Goal: Task Accomplishment & Management: Manage account settings

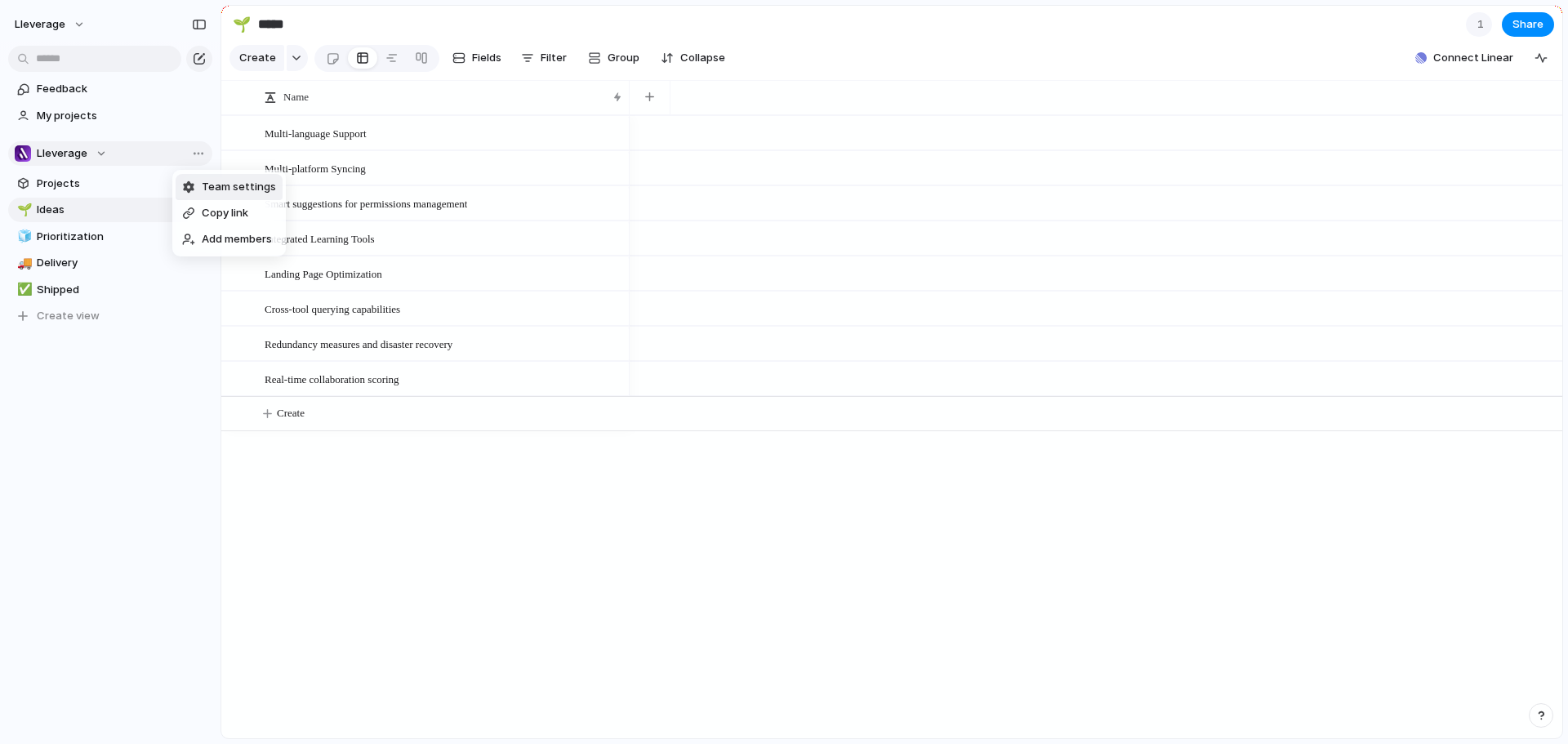
click at [237, 188] on span "Team settings" at bounding box center [239, 187] width 74 height 16
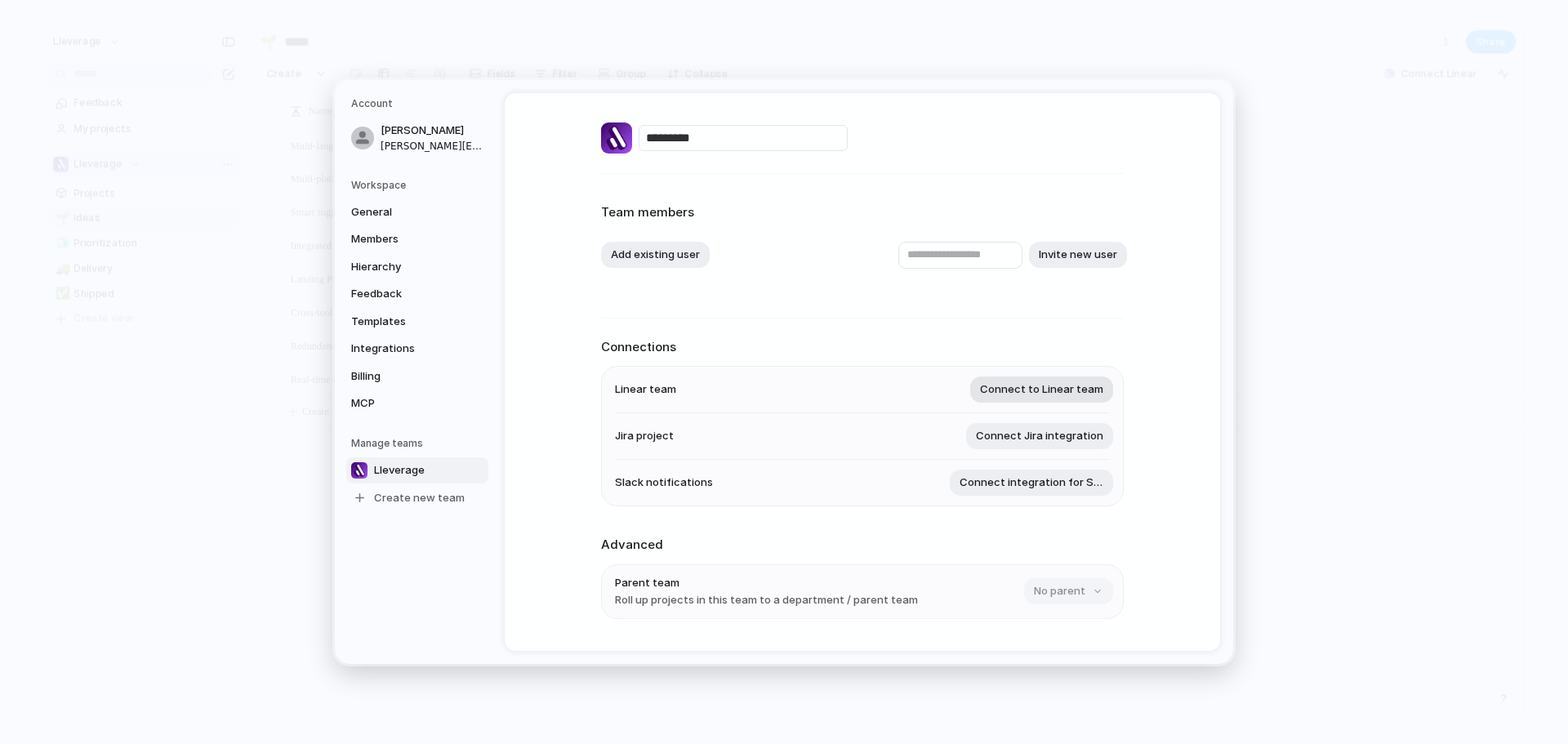
click at [1050, 384] on span "Connect to Linear team" at bounding box center [1042, 389] width 123 height 16
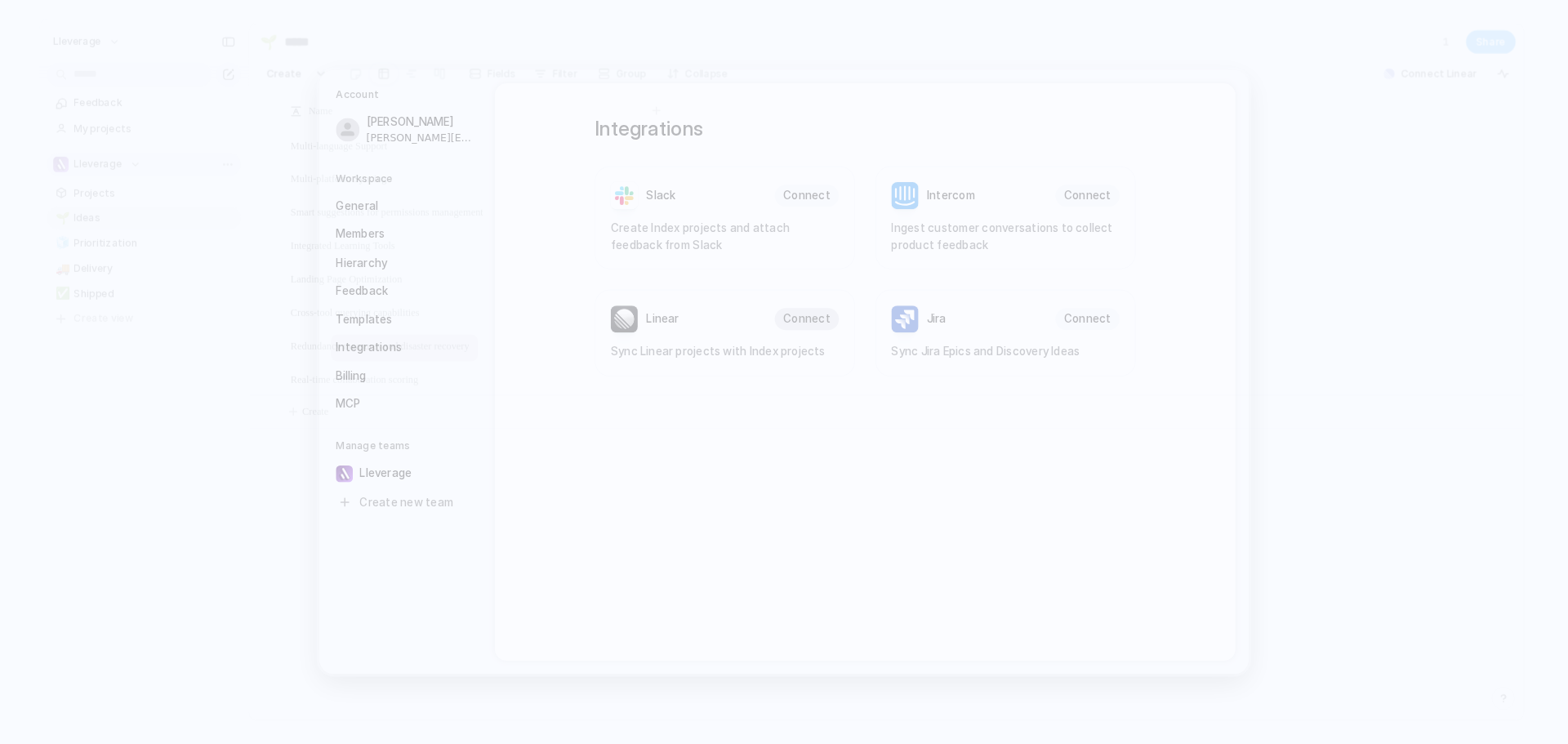
click at [809, 319] on span "Connect" at bounding box center [806, 320] width 46 height 16
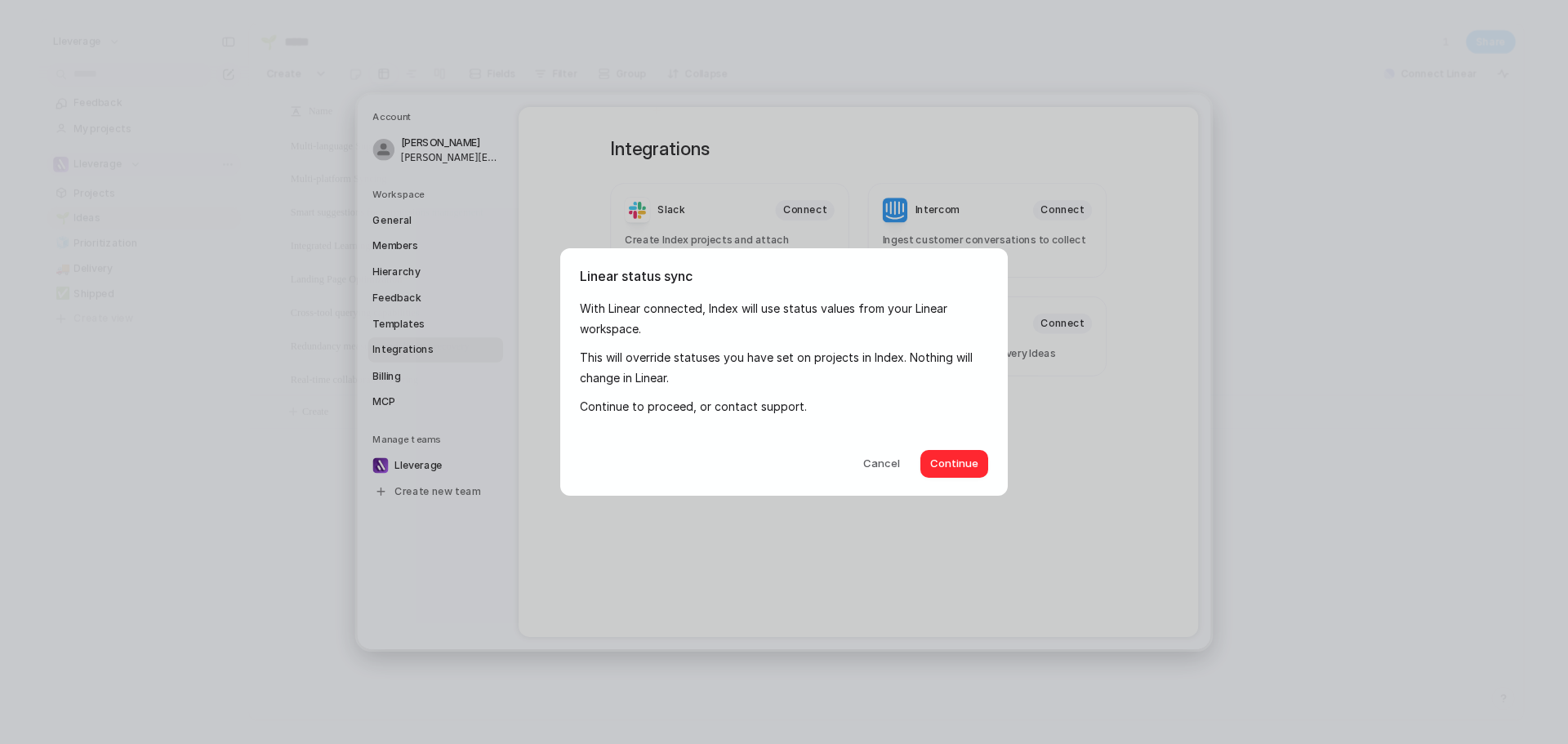
click at [962, 465] on span "Continue" at bounding box center [955, 464] width 49 height 16
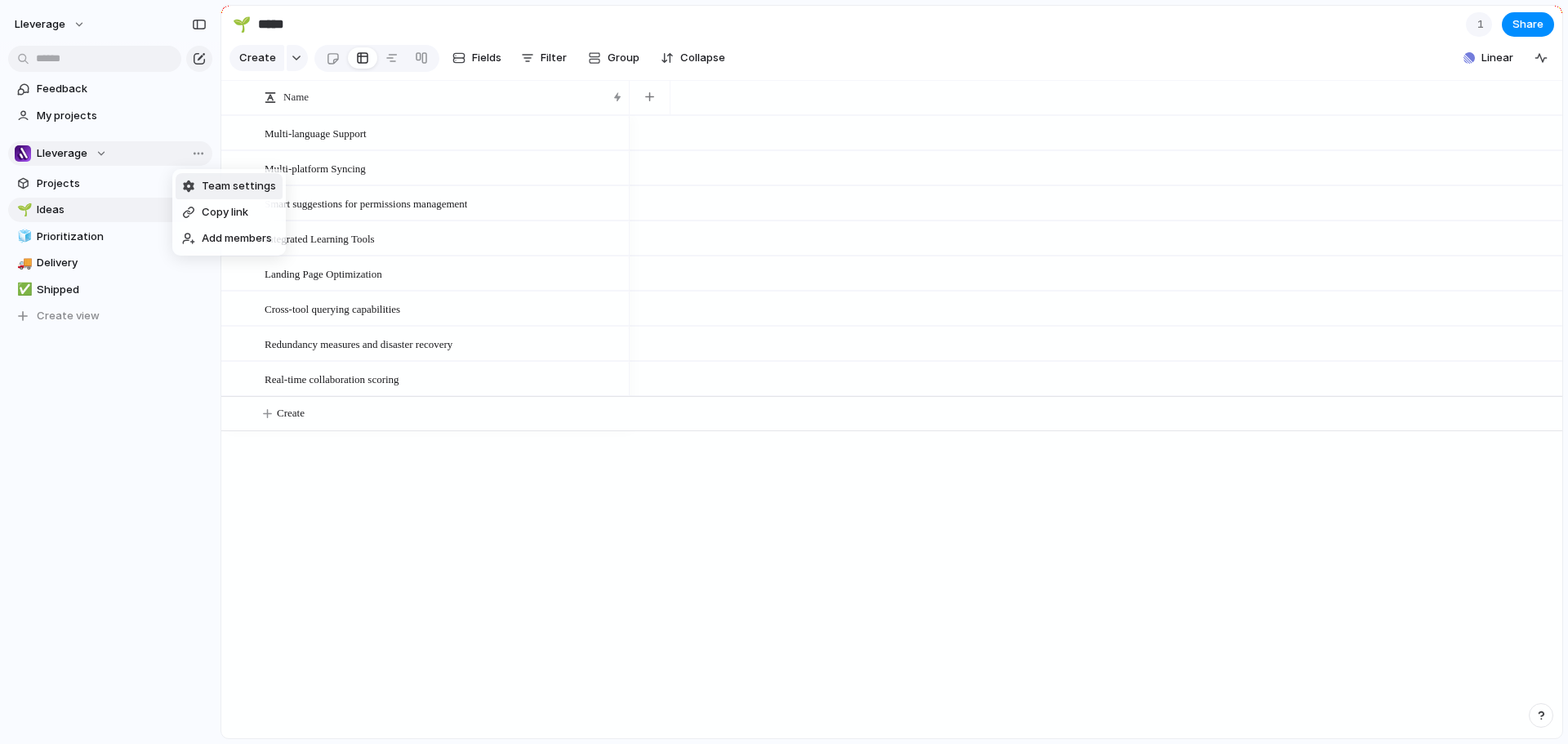
click at [229, 179] on span "Team settings" at bounding box center [239, 186] width 74 height 16
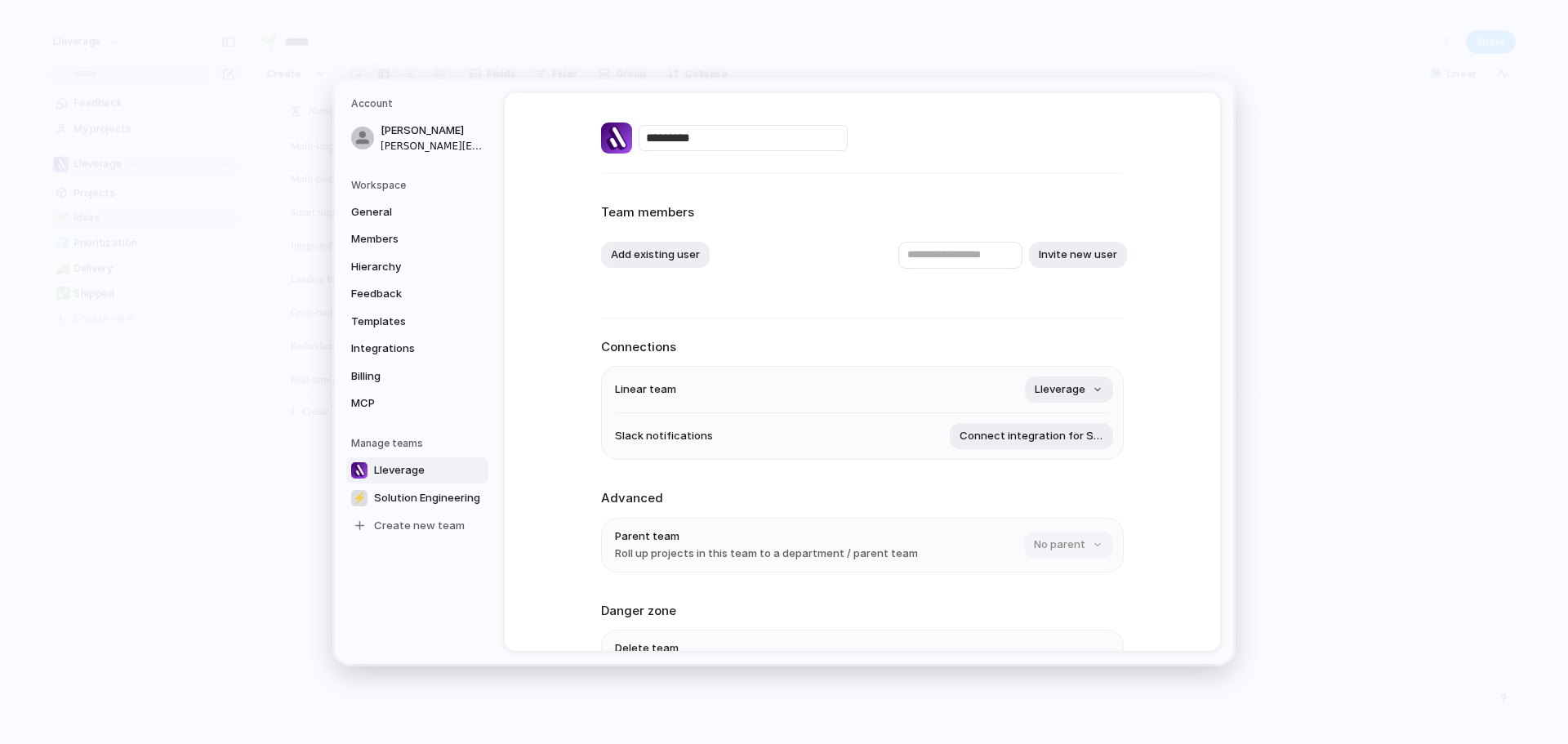
scroll to position [82, 0]
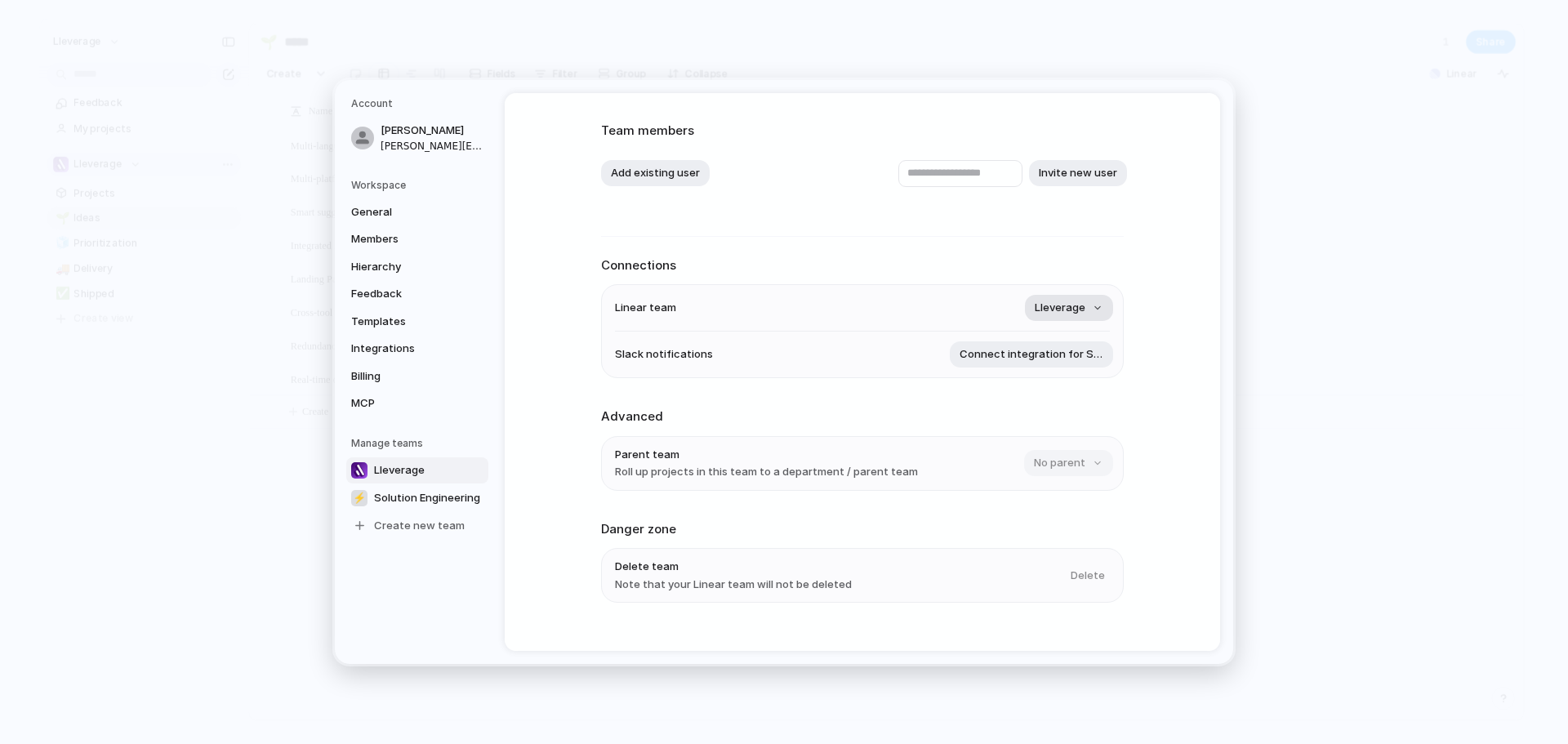
click at [1091, 312] on button "Lleverage" at bounding box center [1069, 307] width 88 height 26
click at [1059, 403] on span "Solution Engineering" at bounding box center [1042, 405] width 106 height 16
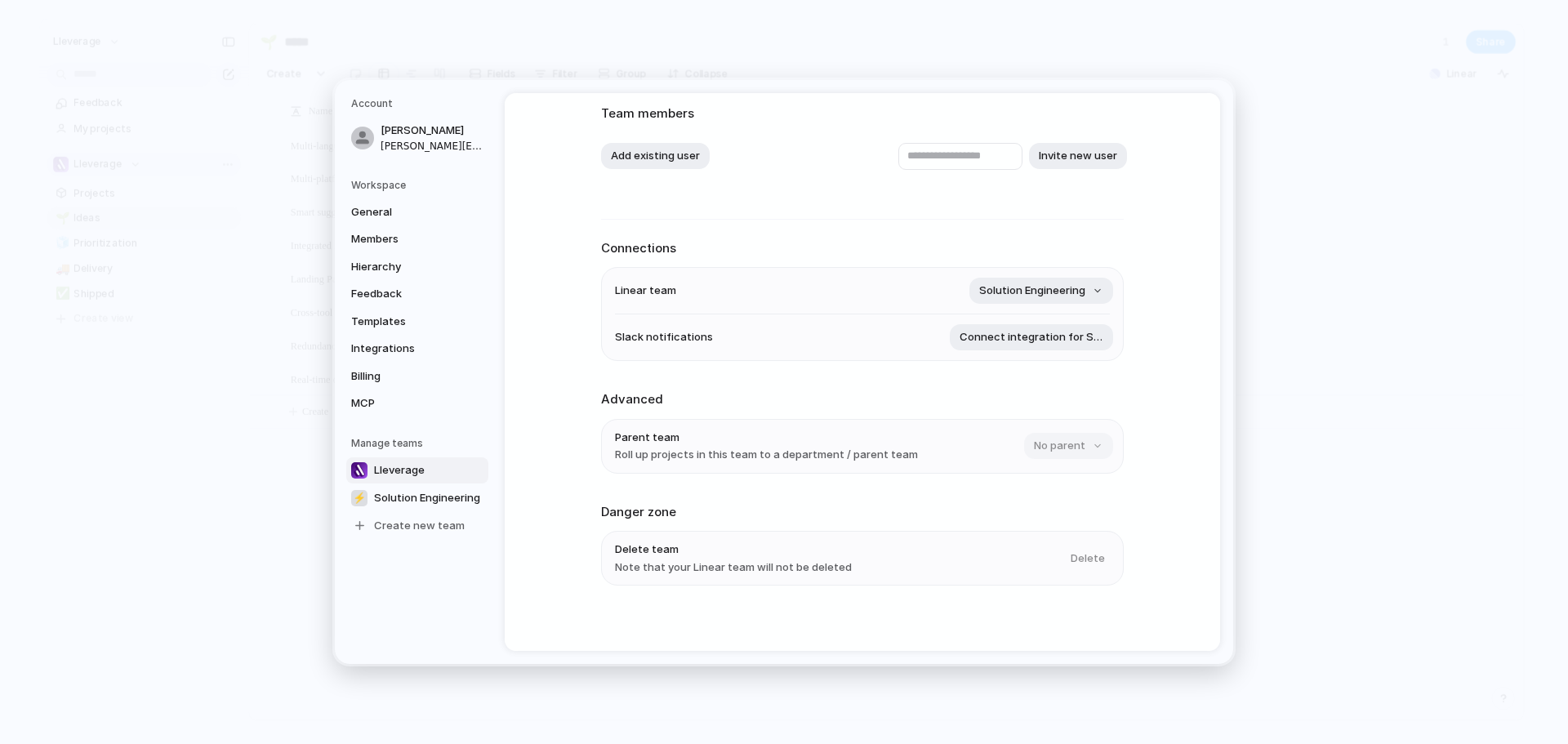
scroll to position [107, 0]
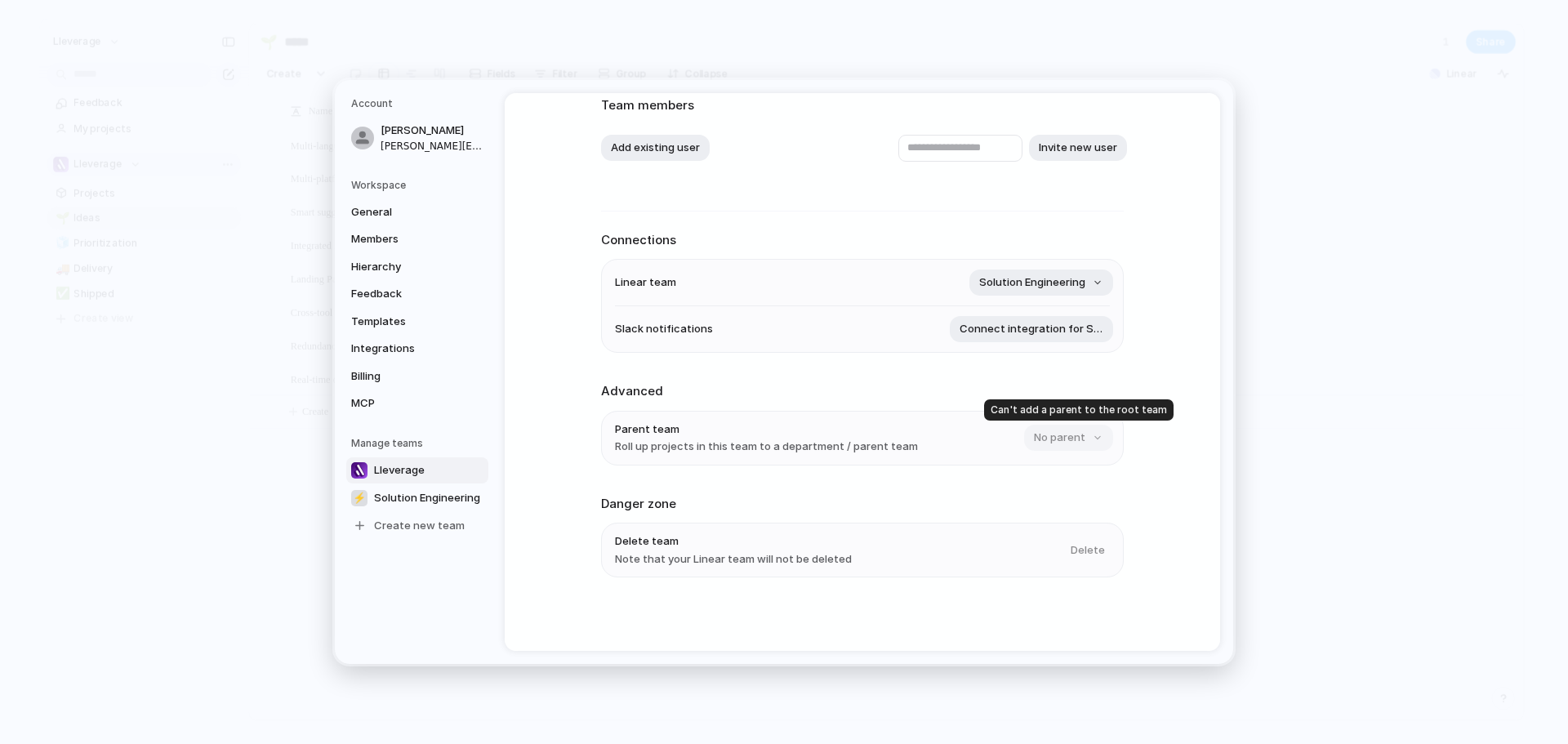
click at [1061, 435] on div "No parent" at bounding box center [1067, 437] width 86 height 26
click at [862, 205] on div "********* Team members Add existing user Invite new user Connections Linear tea…" at bounding box center [862, 318] width 523 height 665
click at [405, 217] on span "General" at bounding box center [403, 212] width 105 height 16
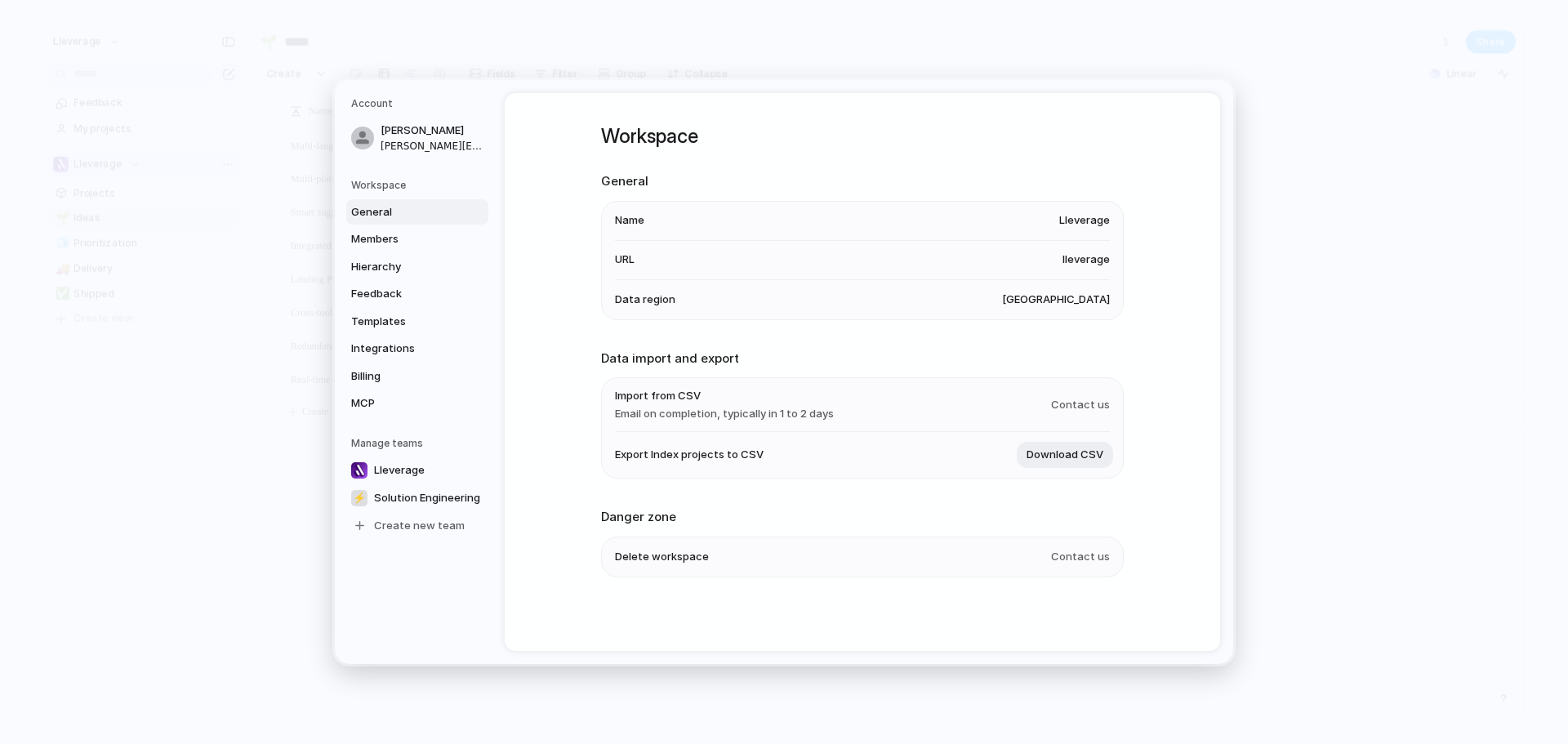
scroll to position [1, 0]
click at [397, 488] on link "⚡ Solution Engineering" at bounding box center [417, 498] width 142 height 26
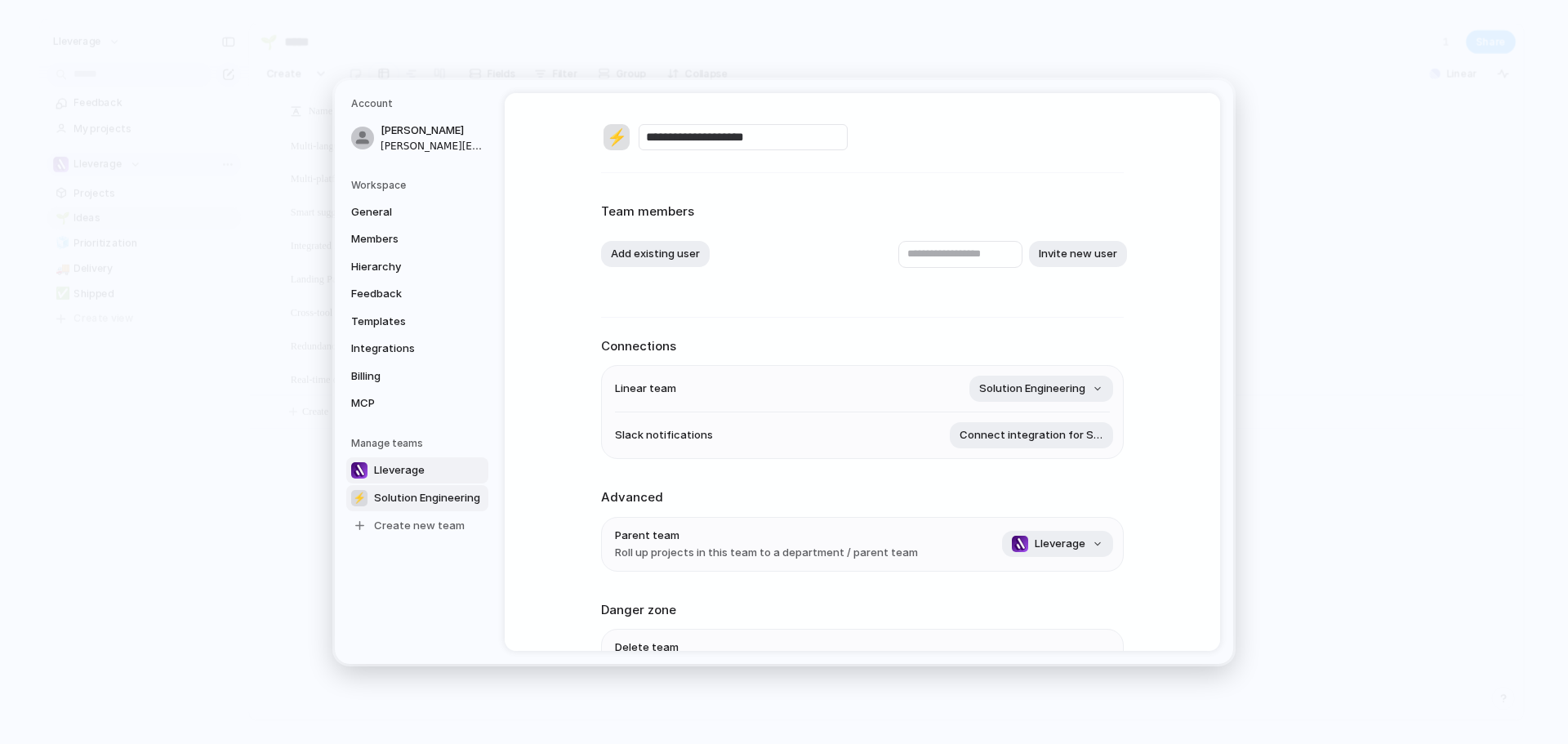
click at [422, 468] on link "Lleverage" at bounding box center [417, 470] width 142 height 26
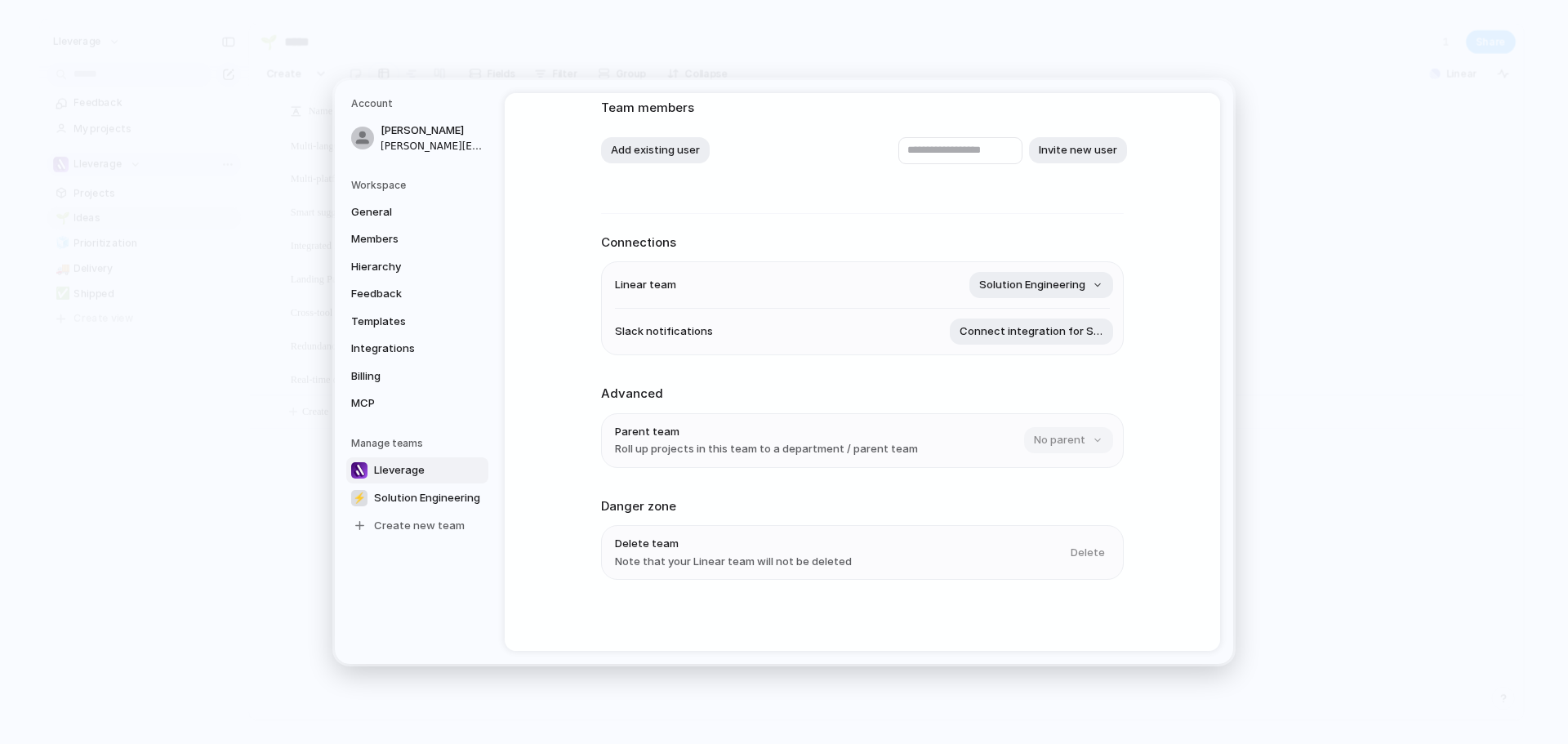
scroll to position [107, 0]
drag, startPoint x: 403, startPoint y: 467, endPoint x: 452, endPoint y: 444, distance: 54.1
click at [452, 444] on h5 "Manage teams" at bounding box center [420, 443] width 137 height 14
drag, startPoint x: 399, startPoint y: 469, endPoint x: 402, endPoint y: 505, distance: 36.1
click at [402, 506] on div "Lleverage ⚡ Solution Engineering Create new team" at bounding box center [420, 499] width 137 height 82
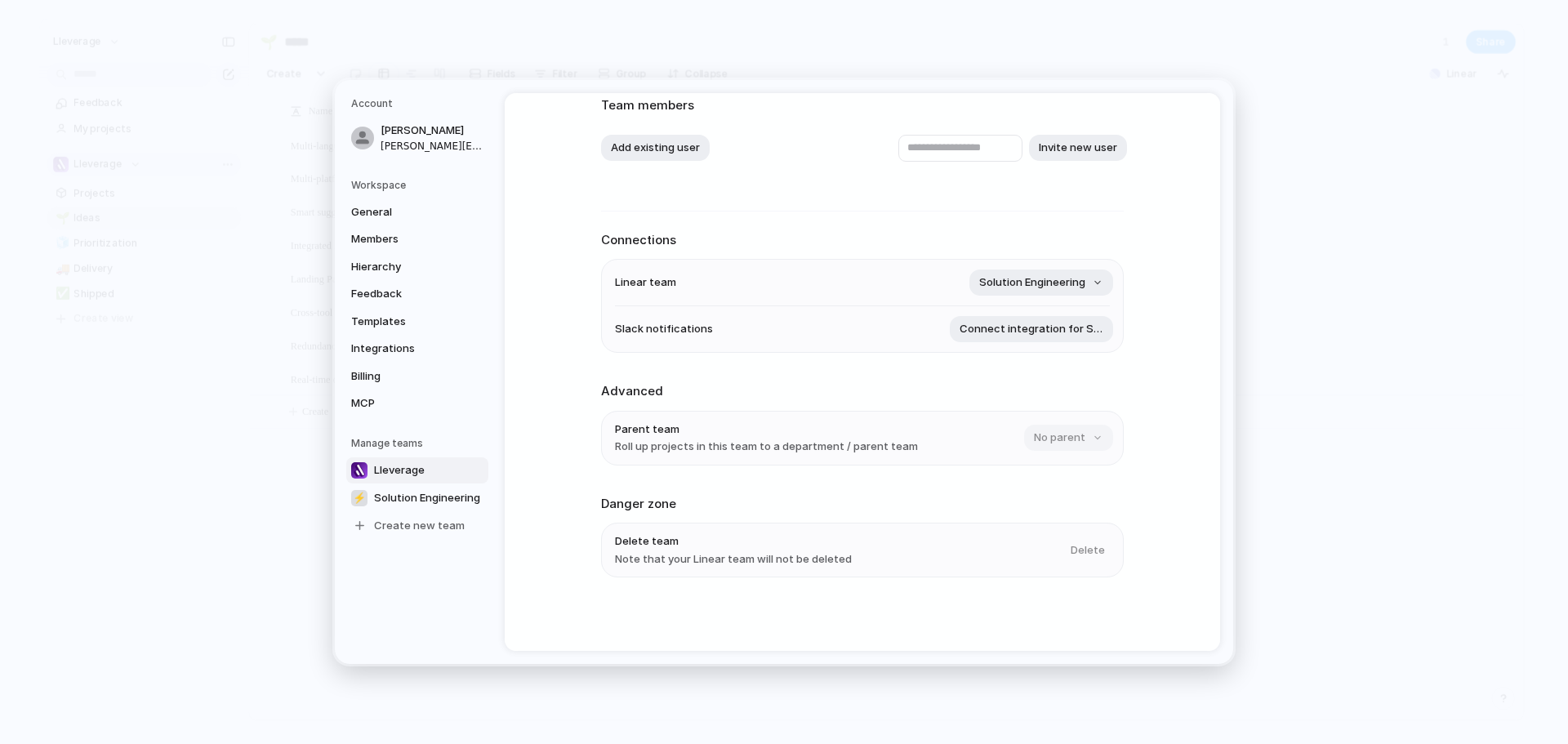
drag, startPoint x: 398, startPoint y: 504, endPoint x: 398, endPoint y: 453, distance: 51.0
click at [398, 453] on div "Manage teams Lleverage ⚡ Solution Engineering Create new team" at bounding box center [420, 487] width 137 height 103
click at [396, 444] on h5 "Manage teams" at bounding box center [420, 443] width 137 height 14
click at [438, 432] on nav "Account Emile Naude emile@lleverage.ai Workspace General Members Hierarchy Feed…" at bounding box center [420, 372] width 170 height 584
click at [391, 502] on span "Solution Engineering" at bounding box center [426, 498] width 106 height 16
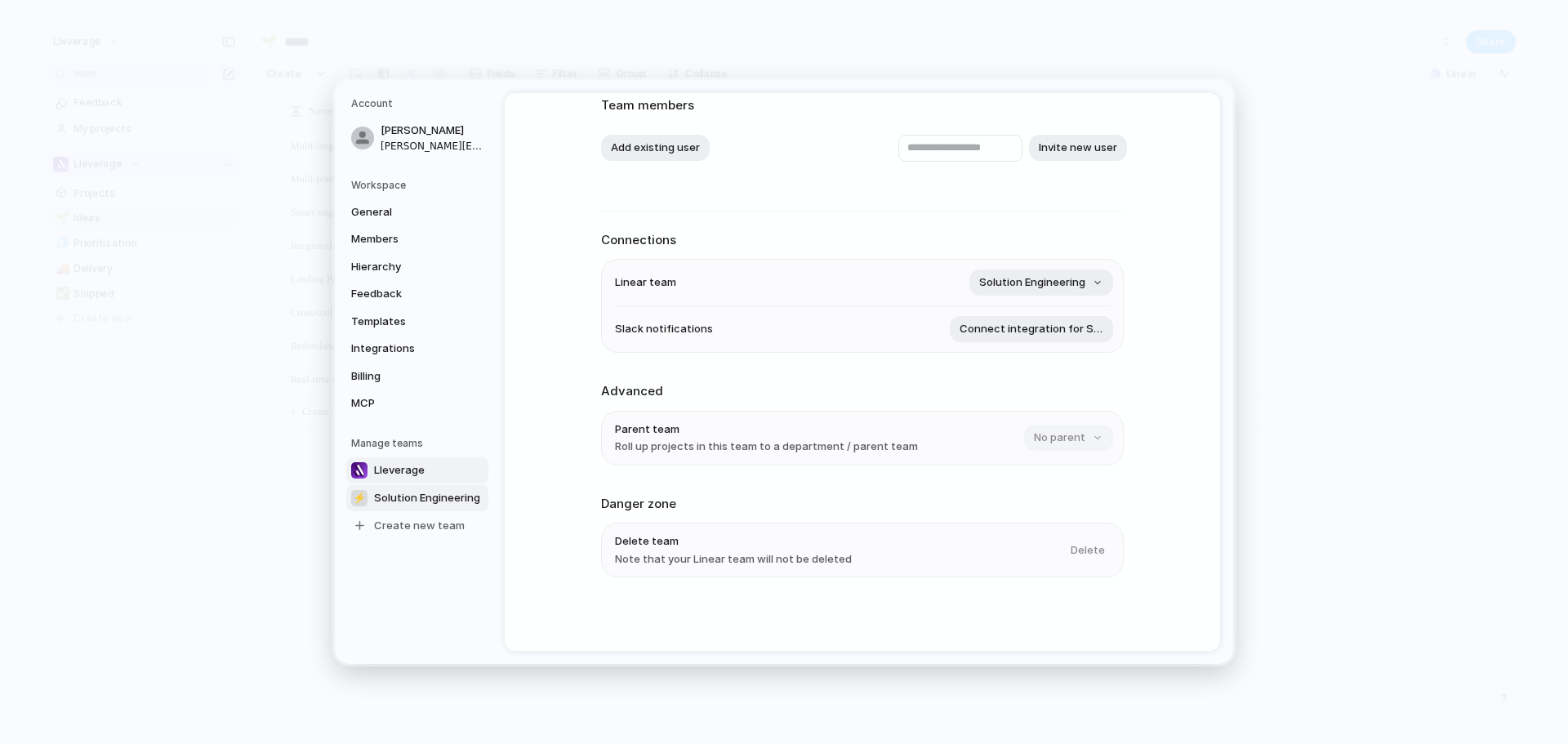
type input "**********"
click at [402, 211] on span "General" at bounding box center [403, 212] width 105 height 16
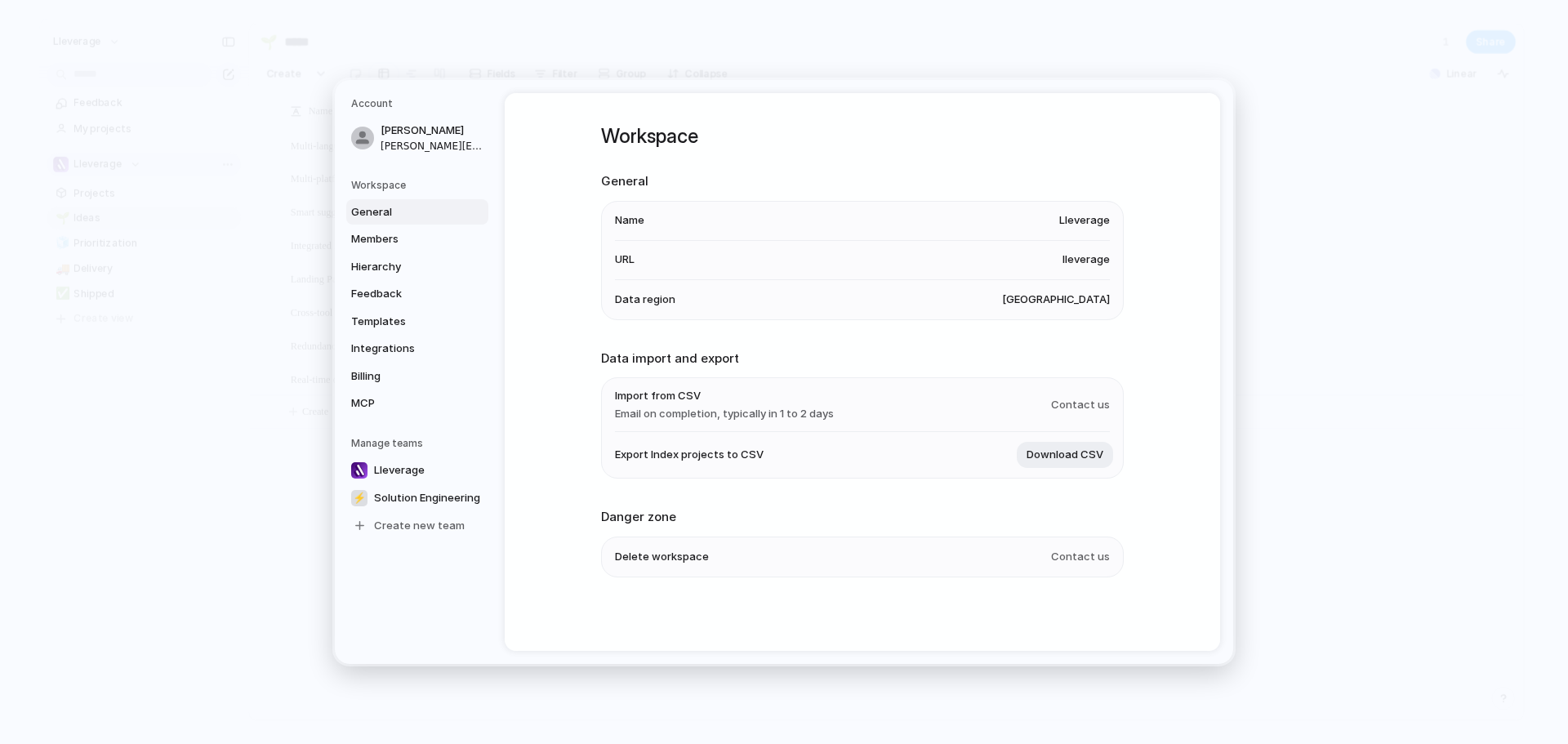
scroll to position [1, 0]
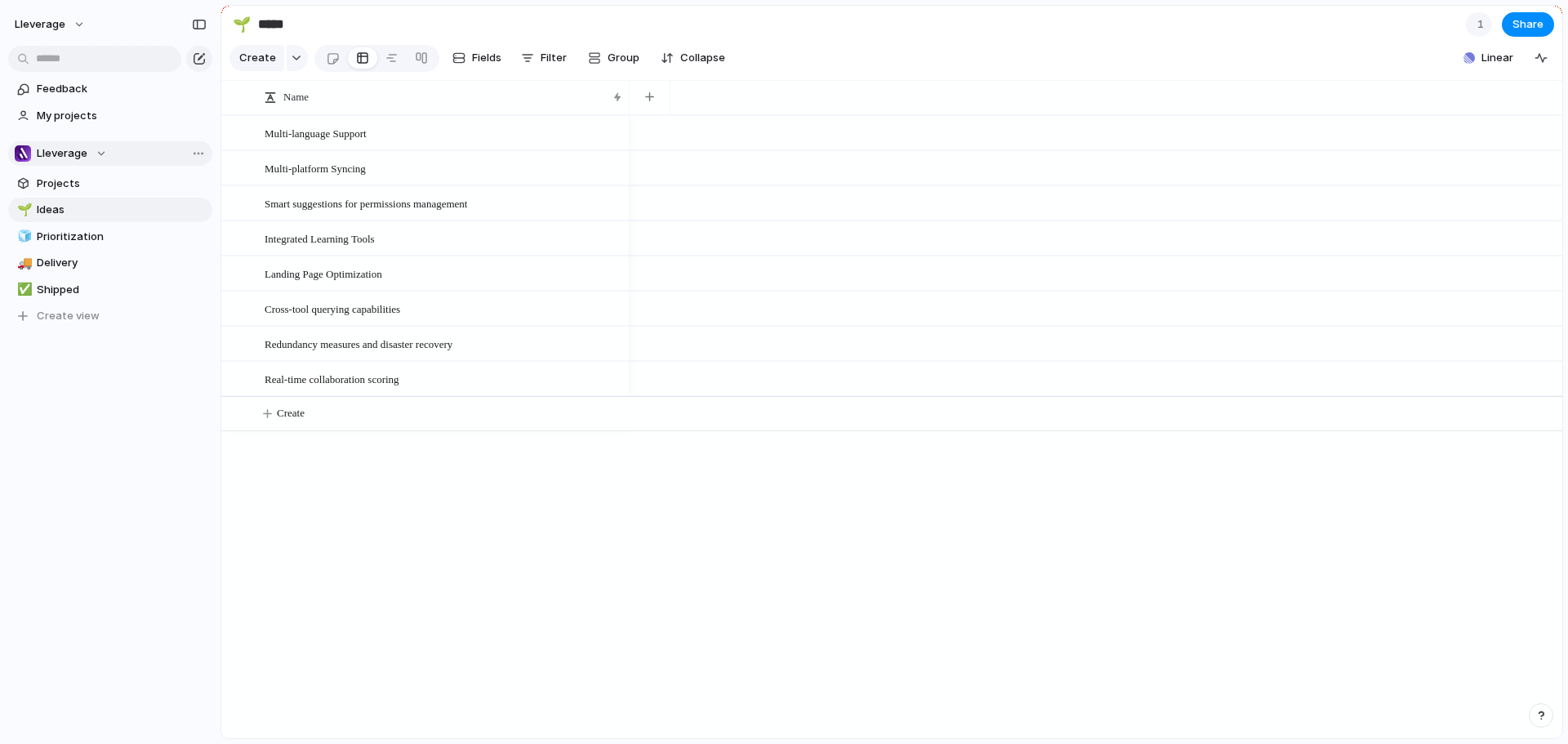
click at [100, 156] on div "Lleverage" at bounding box center [60, 153] width 93 height 16
click at [93, 241] on span "Solution Engineering" at bounding box center [103, 247] width 106 height 16
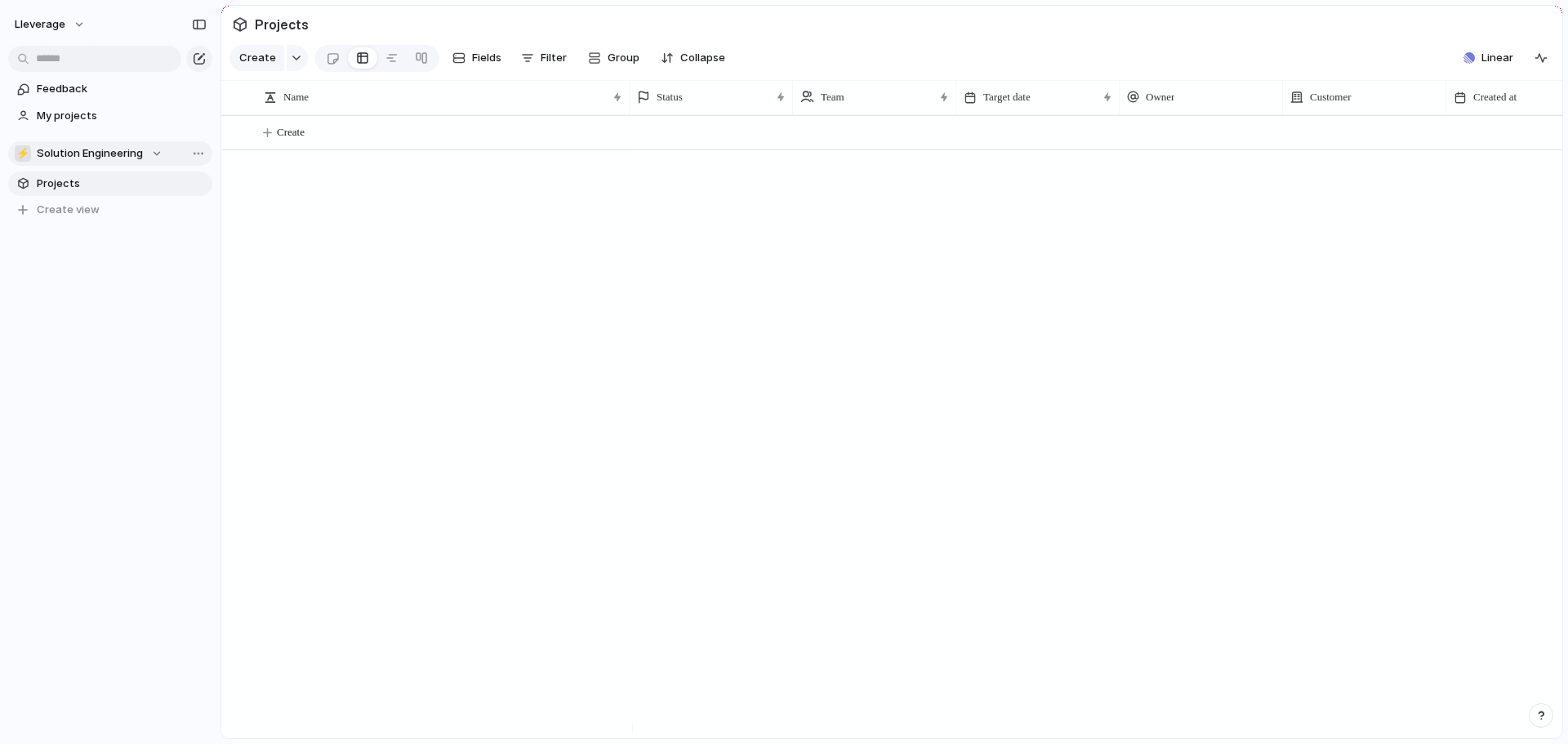
click at [148, 154] on div "⚡ Solution Engineering" at bounding box center [88, 153] width 148 height 16
click at [101, 250] on span "Solution Engineering" at bounding box center [103, 247] width 106 height 16
click at [148, 152] on div "⚡ Solution Engineering" at bounding box center [88, 153] width 148 height 16
click at [77, 219] on span "Lleverage" at bounding box center [75, 219] width 51 height 16
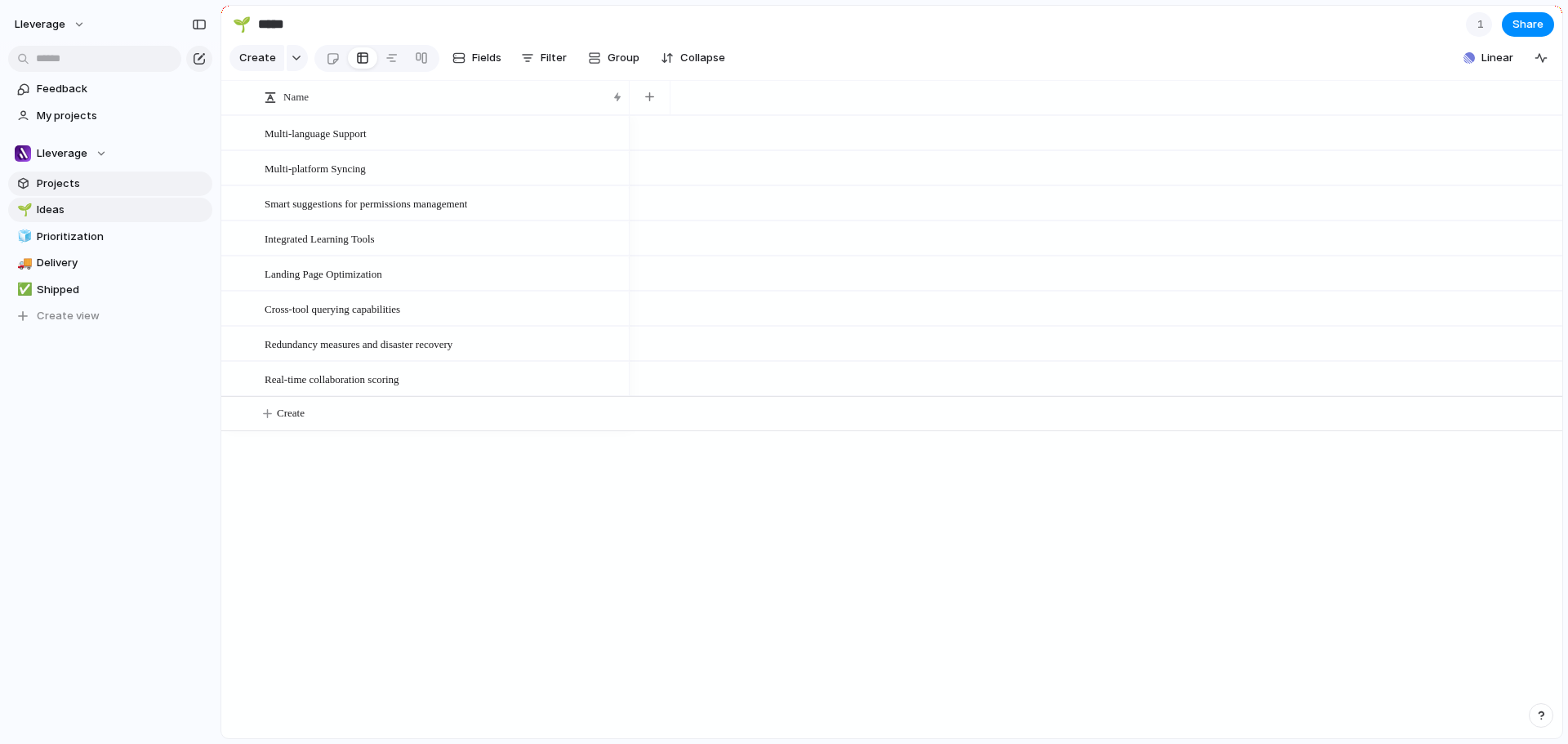
click at [82, 181] on span "Projects" at bounding box center [122, 183] width 170 height 16
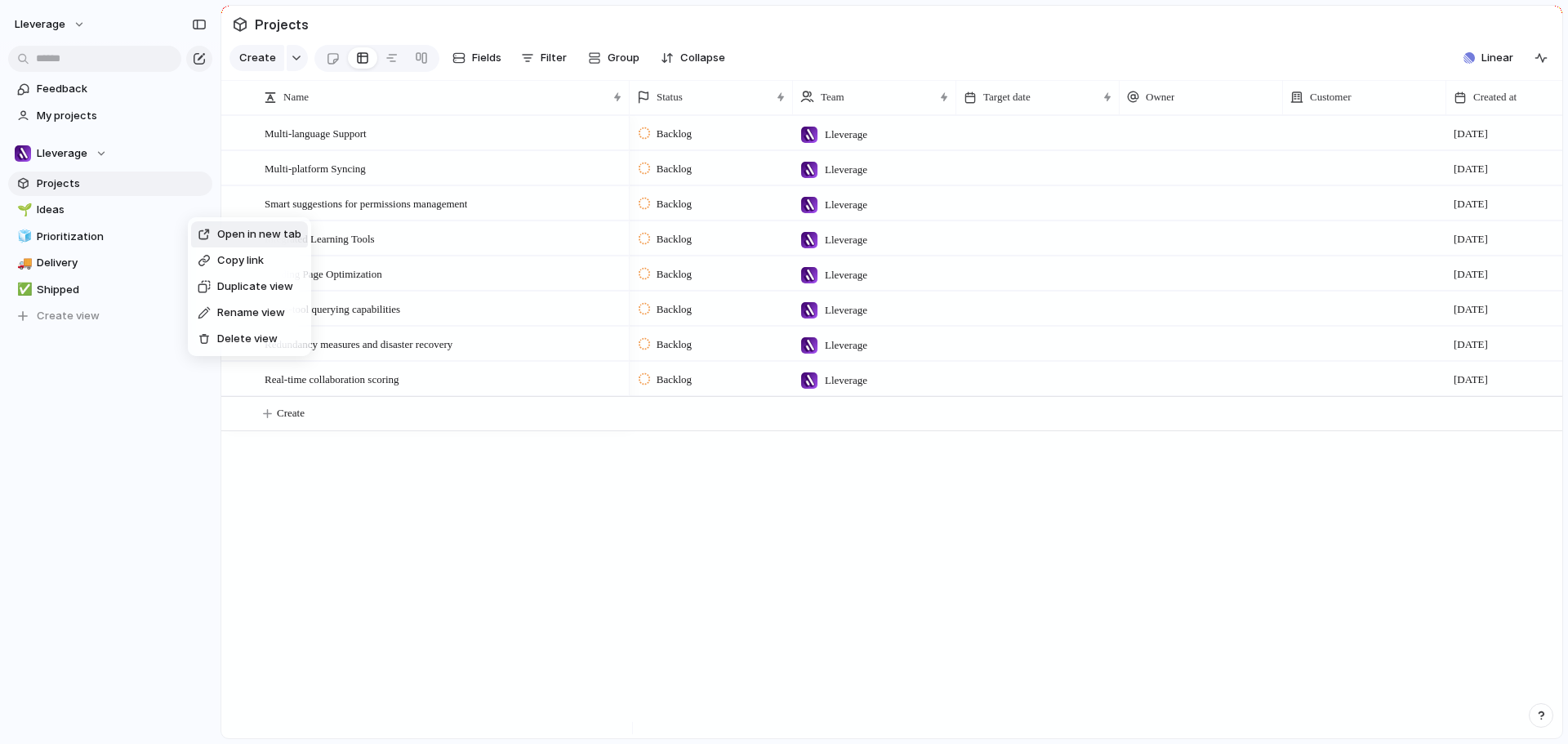
click at [237, 341] on span "Delete view" at bounding box center [247, 339] width 60 height 16
click at [232, 325] on span "Delete view" at bounding box center [250, 332] width 60 height 16
click at [230, 332] on span "Delete view" at bounding box center [241, 336] width 60 height 16
click at [229, 334] on span "Delete view" at bounding box center [246, 335] width 60 height 16
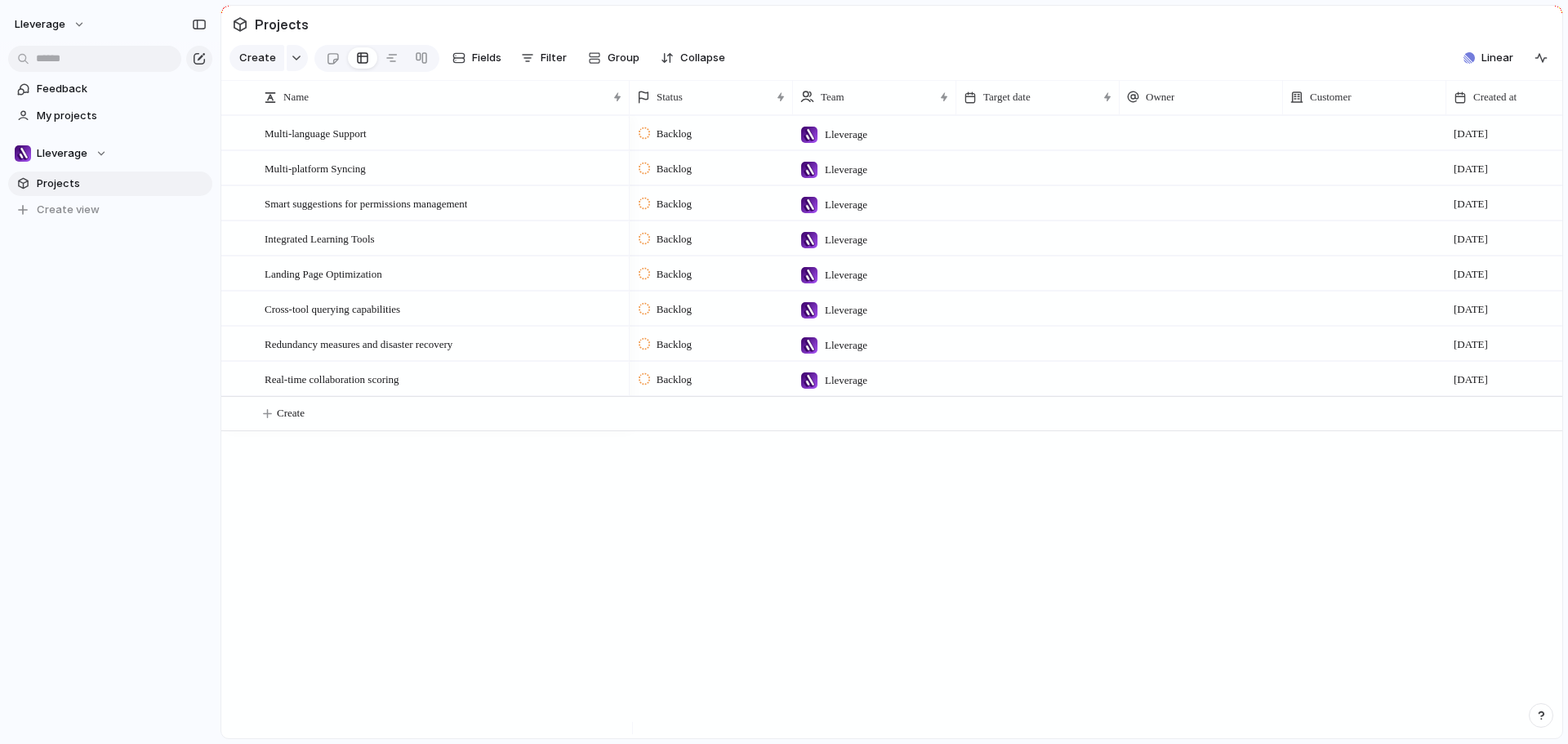
click at [137, 308] on div "Feedback My projects Lleverage Projects To pick up a draggable item, press the …" at bounding box center [110, 177] width 220 height 355
click at [74, 26] on button "Lleverage" at bounding box center [51, 24] width 87 height 26
click at [60, 57] on span "Settings" at bounding box center [59, 61] width 45 height 16
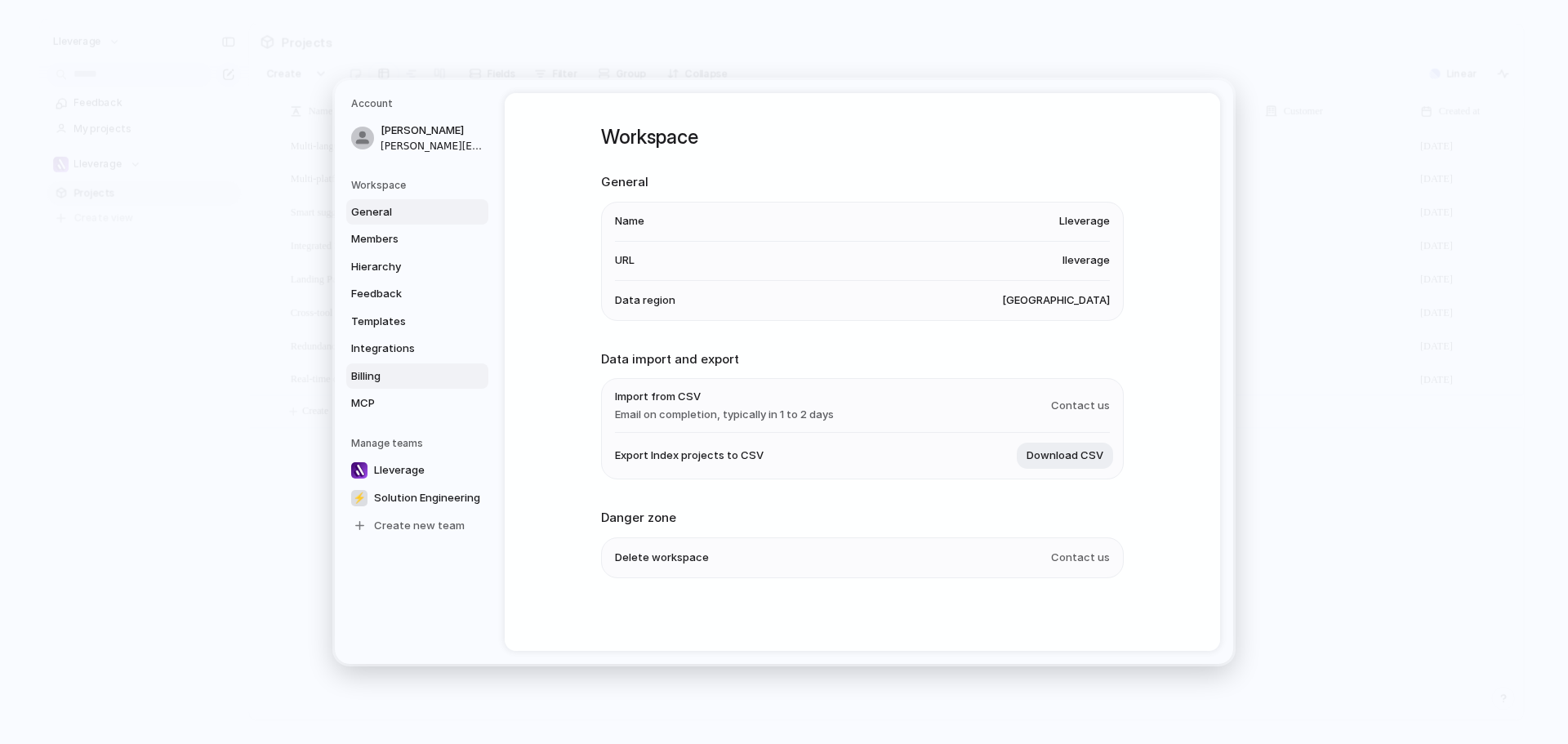
click at [382, 381] on span "Billing" at bounding box center [403, 376] width 105 height 16
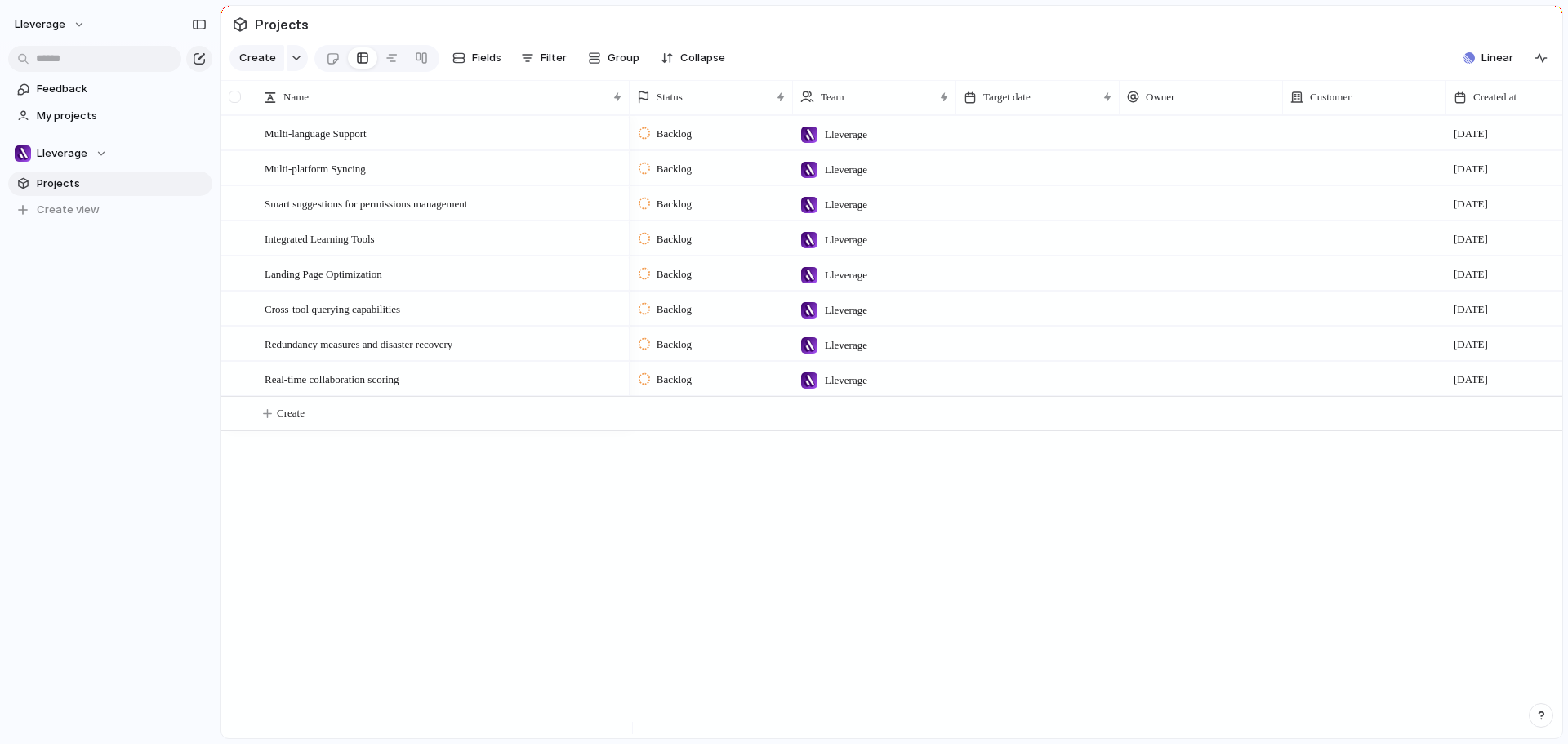
click at [237, 103] on div at bounding box center [235, 96] width 12 height 12
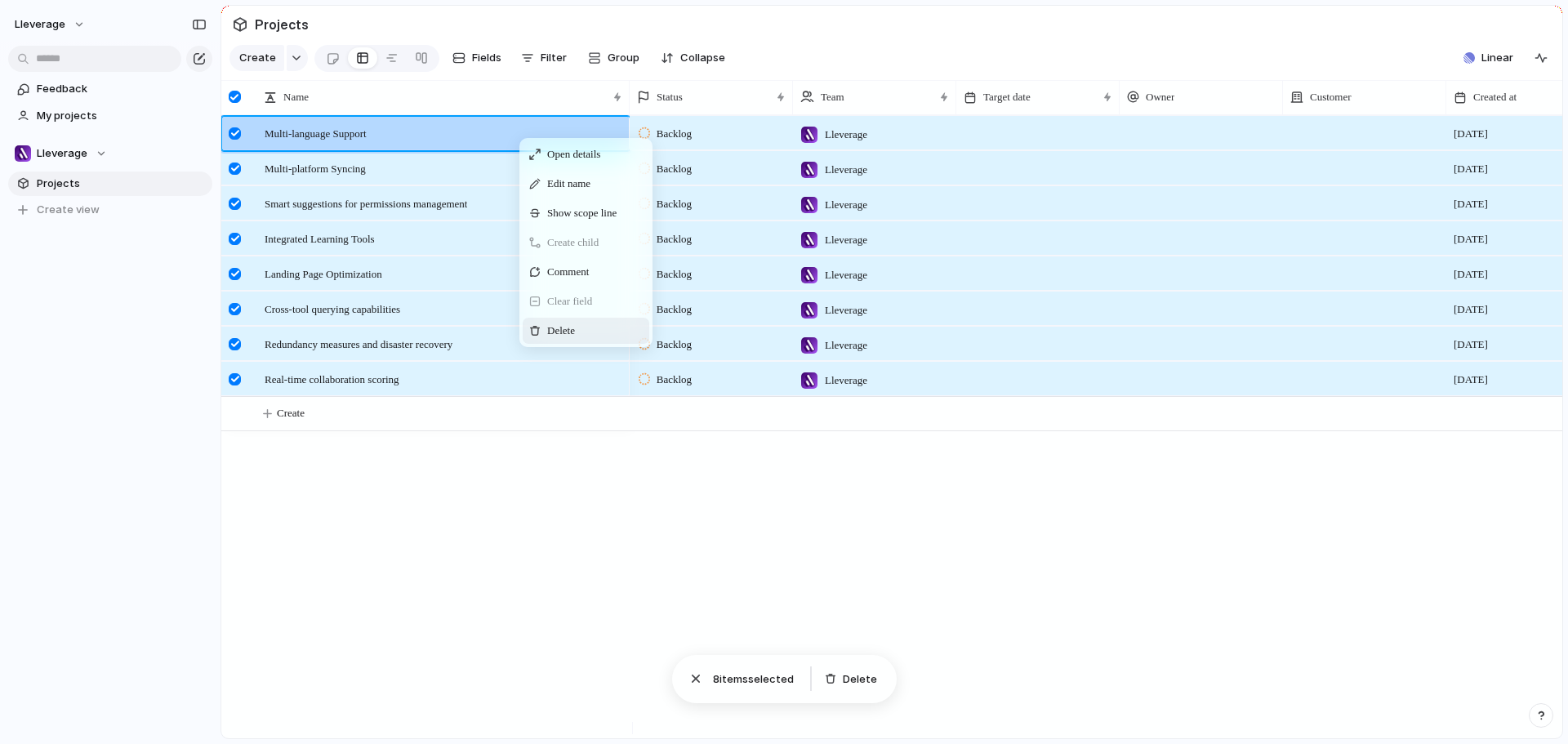
click at [585, 339] on span "Context Menu" at bounding box center [585, 330] width 7 height 16
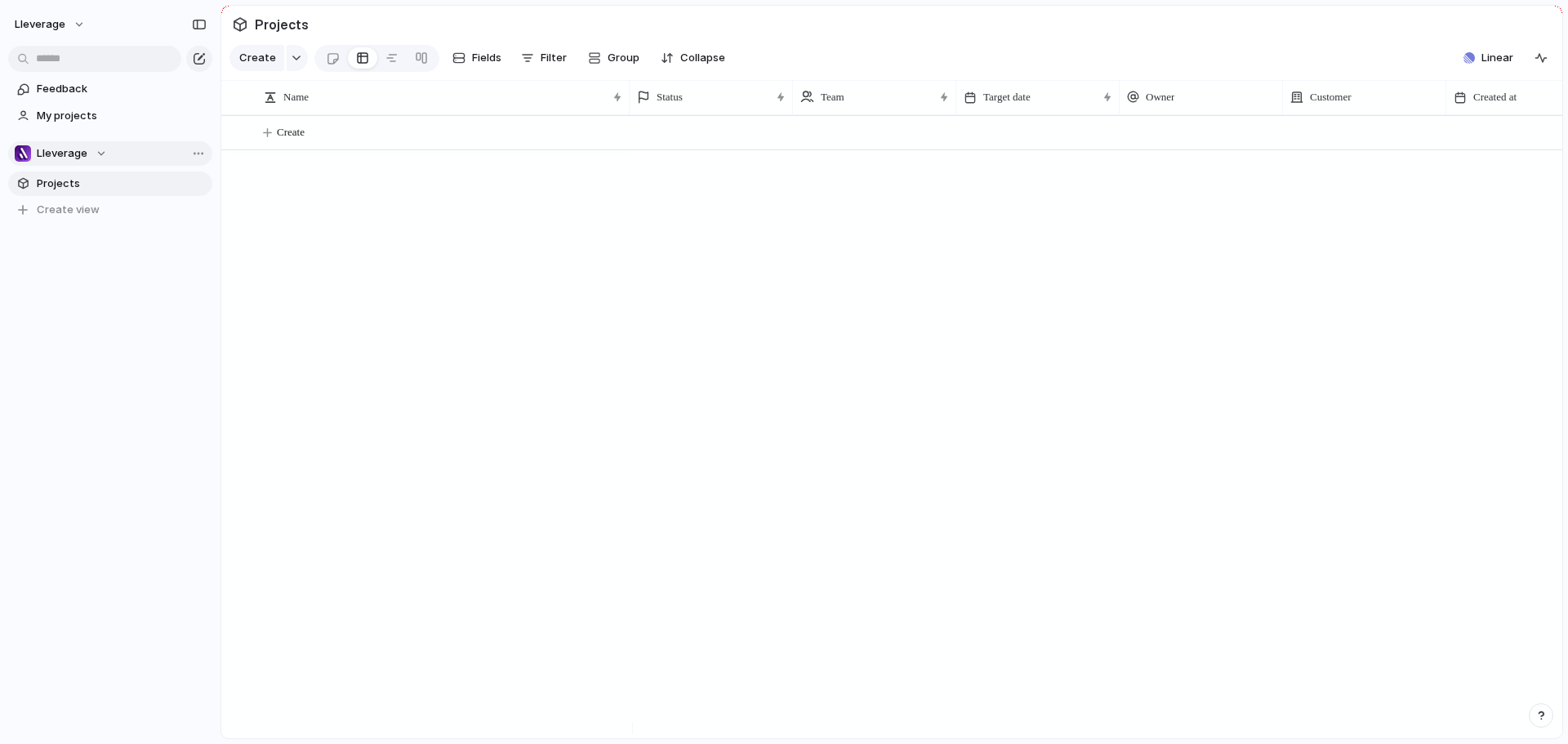
click at [96, 152] on div "Lleverage" at bounding box center [60, 153] width 93 height 16
click at [86, 248] on span "Solution Engineering" at bounding box center [103, 247] width 106 height 16
click at [71, 183] on span "Projects" at bounding box center [122, 183] width 170 height 16
